Goal: Task Accomplishment & Management: Use online tool/utility

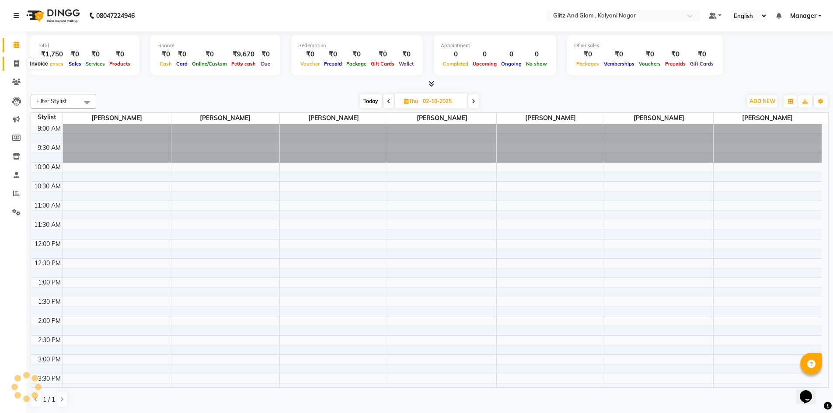
click at [16, 59] on span at bounding box center [16, 64] width 15 height 10
select select "service"
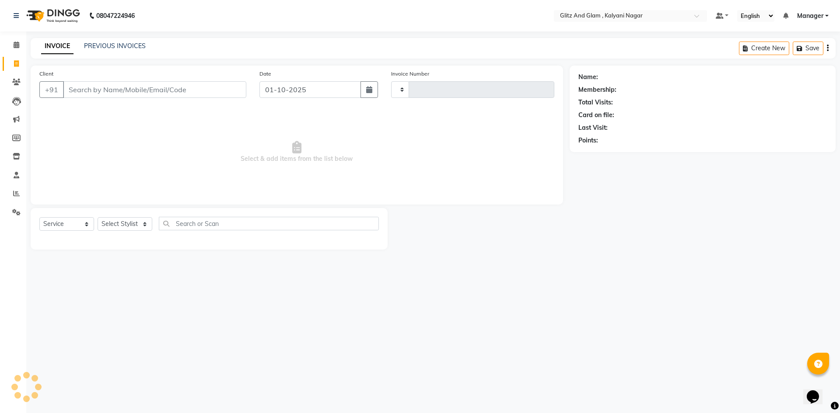
type input "0924"
select select "7347"
click at [111, 221] on select "Select Stylist [PERSON_NAME] [PERSON_NAME] [PERSON_NAME] [PERSON_NAME] [PERSON_…" at bounding box center [125, 224] width 55 height 14
click at [98, 217] on select "Select Stylist [PERSON_NAME] [PERSON_NAME] [PERSON_NAME] [PERSON_NAME] [PERSON_…" at bounding box center [125, 224] width 55 height 14
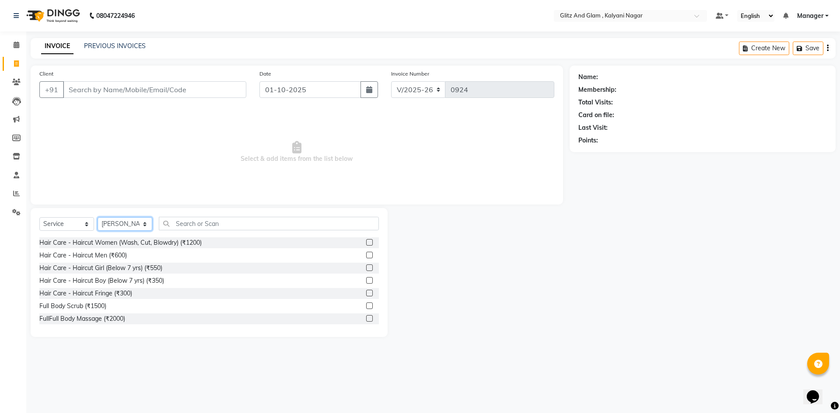
click at [130, 226] on select "Select Stylist [PERSON_NAME] [PERSON_NAME] [PERSON_NAME] [PERSON_NAME] [PERSON_…" at bounding box center [125, 224] width 55 height 14
select select "65894"
click at [98, 217] on select "Select Stylist [PERSON_NAME] [PERSON_NAME] [PERSON_NAME] [PERSON_NAME] [PERSON_…" at bounding box center [125, 224] width 55 height 14
click at [193, 245] on div "Hair Care - Haircut Women (Wash, Cut, Blowdry) (₹1200)" at bounding box center [120, 242] width 162 height 9
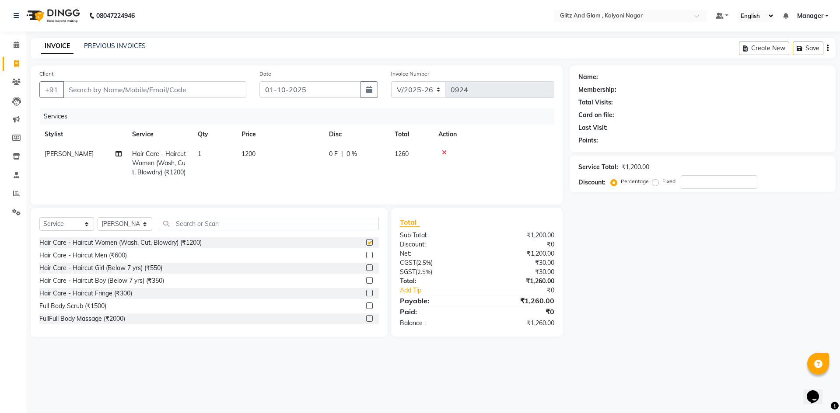
checkbox input "false"
click at [119, 225] on select "Select Stylist [PERSON_NAME] [PERSON_NAME] [PERSON_NAME] [PERSON_NAME] [PERSON_…" at bounding box center [125, 224] width 55 height 14
select select "65897"
click at [98, 217] on select "Select Stylist [PERSON_NAME] [PERSON_NAME] [PERSON_NAME] [PERSON_NAME] [PERSON_…" at bounding box center [125, 224] width 55 height 14
click at [211, 222] on input "text" at bounding box center [269, 224] width 220 height 14
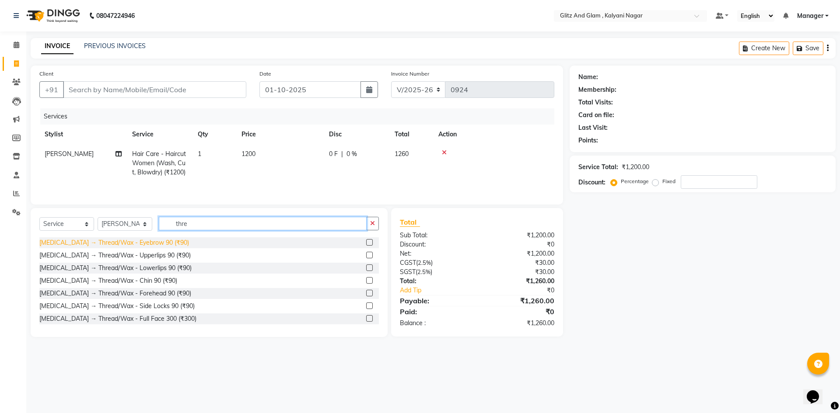
type input "thre"
click at [150, 243] on div "[MEDICAL_DATA] → Thread/Wax - Eyebrow 90 (₹90)" at bounding box center [114, 242] width 150 height 9
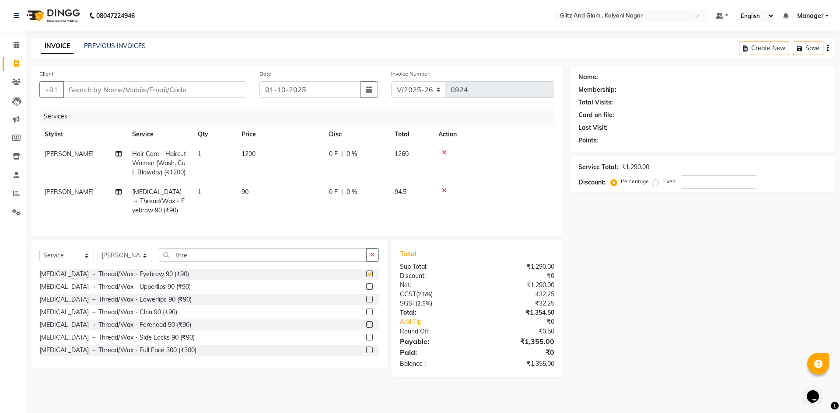
checkbox input "false"
drag, startPoint x: 199, startPoint y: 261, endPoint x: 114, endPoint y: 265, distance: 85.4
click at [114, 265] on div "Select Service Product Membership Package Voucher Prepaid Gift Card Select Styl…" at bounding box center [208, 258] width 339 height 21
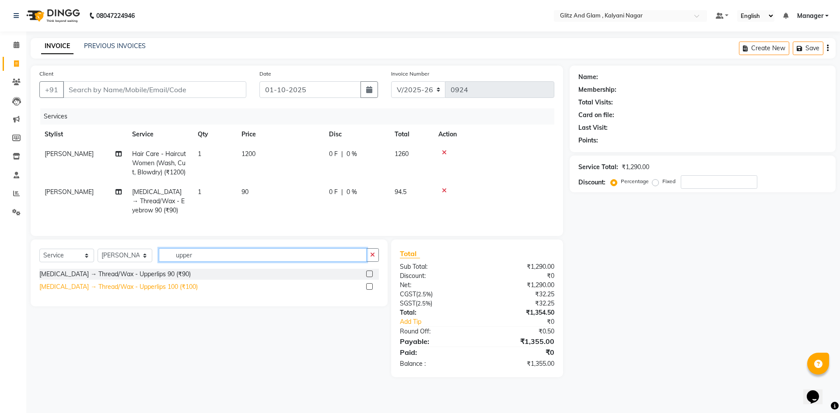
type input "upper"
click at [128, 292] on div "[MEDICAL_DATA] → Thread/Wax - Upperlips 100 (₹100)" at bounding box center [118, 286] width 158 height 9
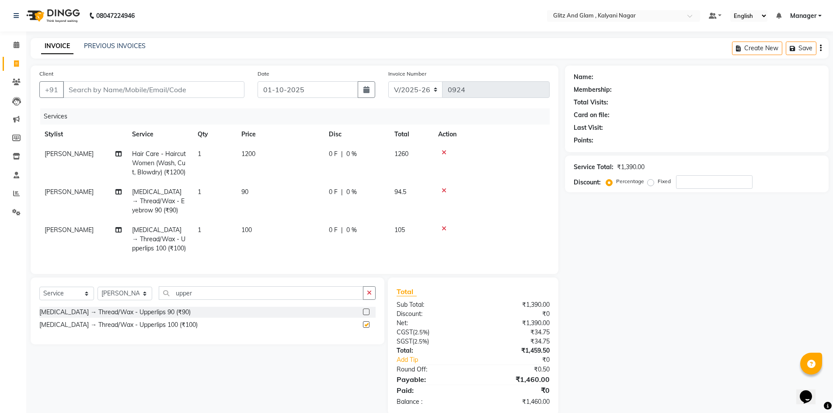
checkbox input "false"
click at [157, 85] on input "Client" at bounding box center [153, 89] width 181 height 17
click at [112, 87] on input "Client" at bounding box center [153, 89] width 181 height 17
type input "9"
type input "0"
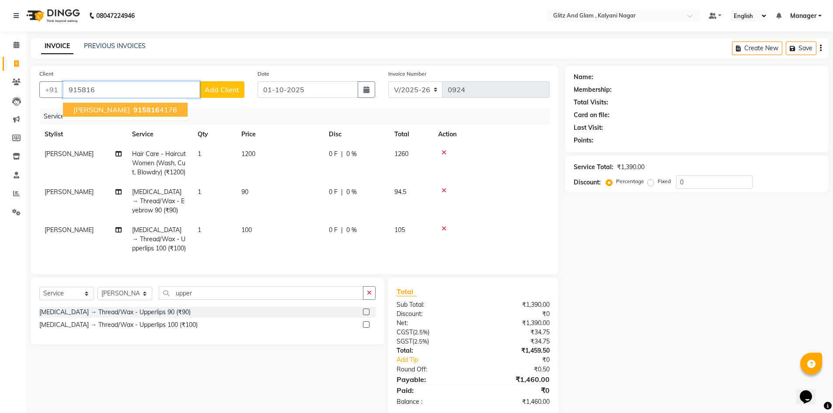
click at [141, 112] on button "[PERSON_NAME] 915816 4176" at bounding box center [125, 110] width 125 height 14
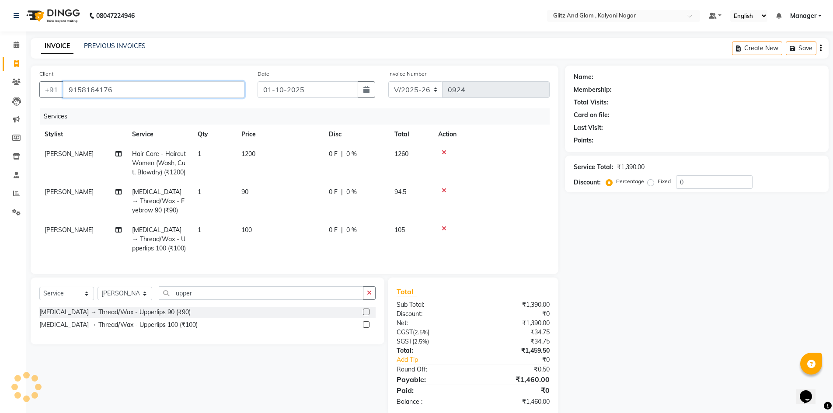
type input "9158164176"
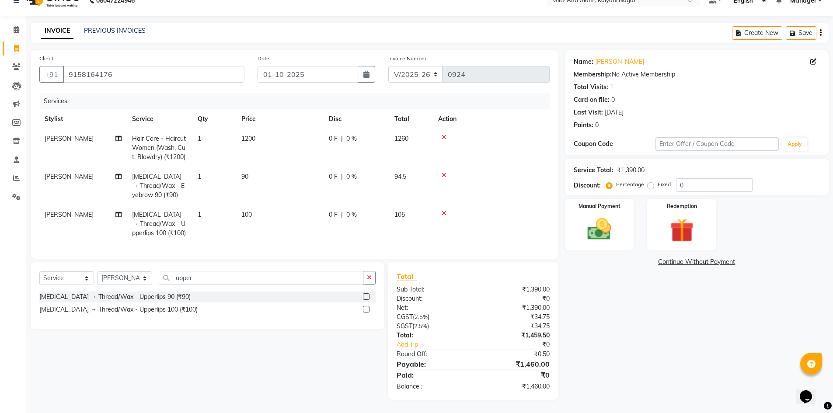
scroll to position [22, 0]
click at [601, 215] on img at bounding box center [599, 229] width 40 height 28
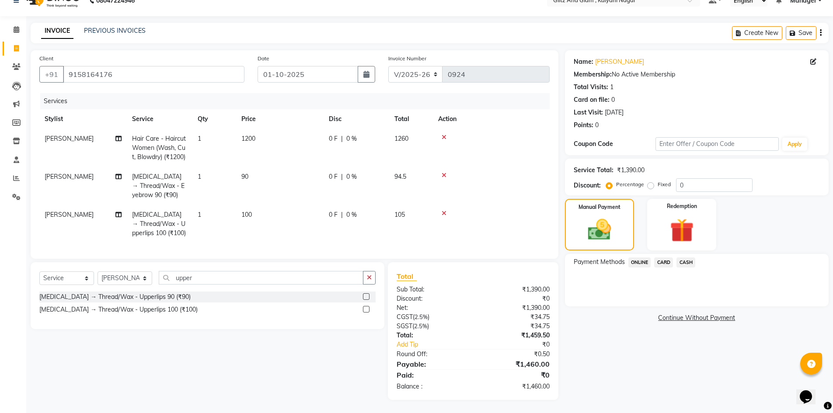
click at [641, 258] on span "ONLINE" at bounding box center [639, 263] width 23 height 10
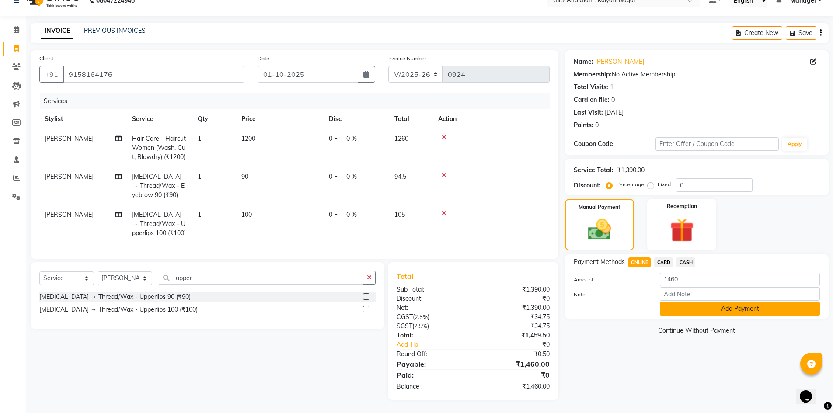
click at [681, 302] on button "Add Payment" at bounding box center [740, 309] width 160 height 14
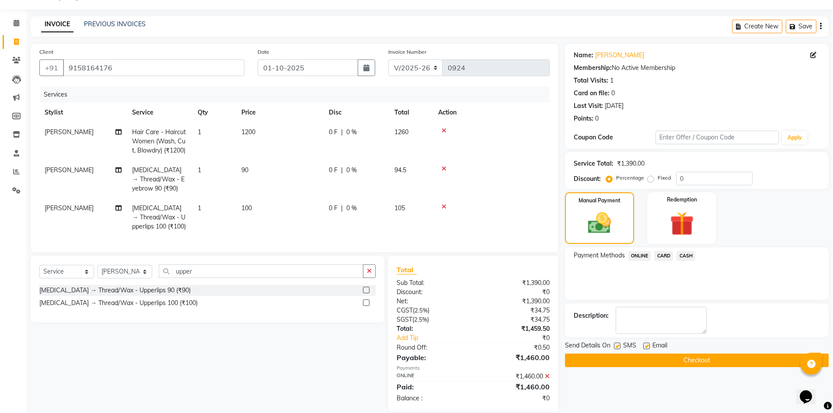
click at [701, 360] on button "Checkout" at bounding box center [697, 361] width 264 height 14
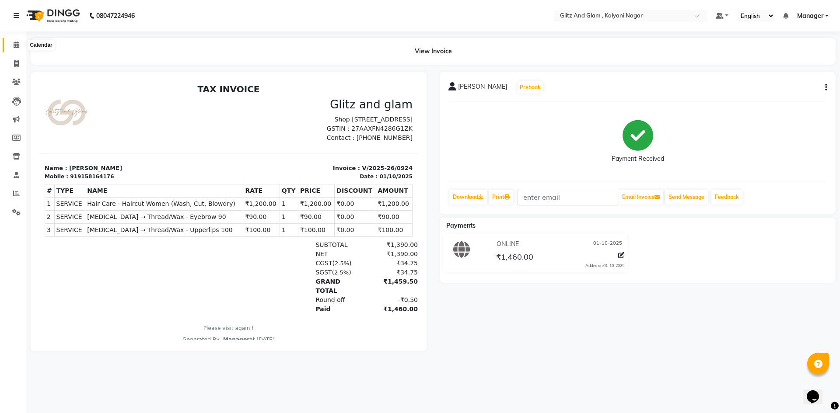
click at [18, 42] on icon at bounding box center [17, 45] width 6 height 7
